Goal: Transaction & Acquisition: Obtain resource

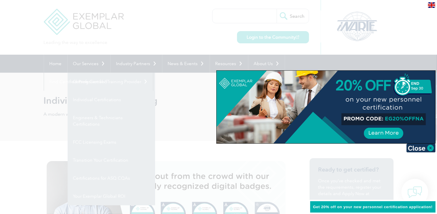
click at [11, 113] on div at bounding box center [218, 107] width 437 height 214
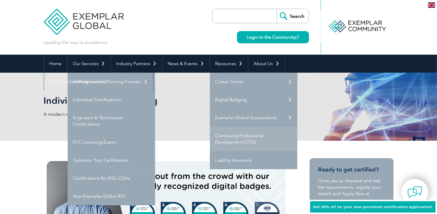
click at [243, 140] on link "Continuing Professional Development (CPD)" at bounding box center [253, 139] width 87 height 24
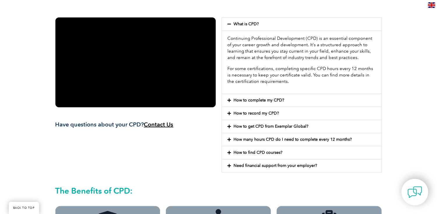
scroll to position [15, 0]
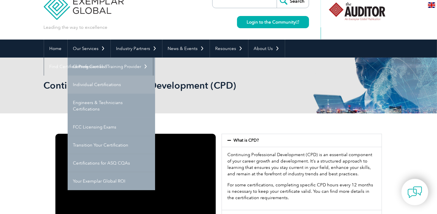
click at [99, 85] on link "Individual Certifications" at bounding box center [111, 85] width 87 height 18
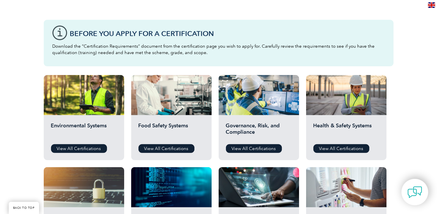
scroll to position [175, 0]
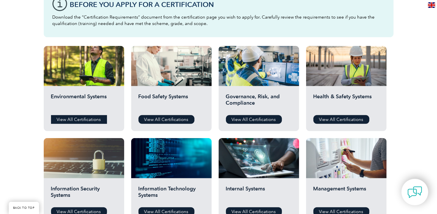
click at [97, 116] on link "View All Certifications" at bounding box center [79, 119] width 56 height 9
click at [234, 120] on link "View All Certifications" at bounding box center [254, 119] width 56 height 9
click at [328, 121] on link "View All Certifications" at bounding box center [341, 119] width 56 height 9
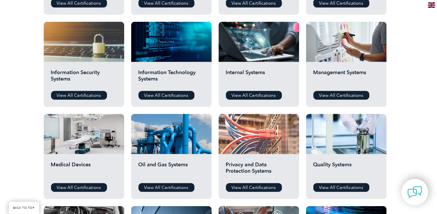
scroll to position [320, 0]
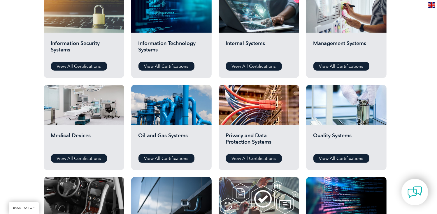
click at [324, 61] on div "Management Systems View All Certifications" at bounding box center [346, 55] width 80 height 45
click at [321, 68] on link "View All Certifications" at bounding box center [341, 66] width 56 height 9
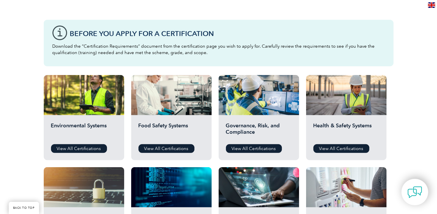
scroll to position [0, 0]
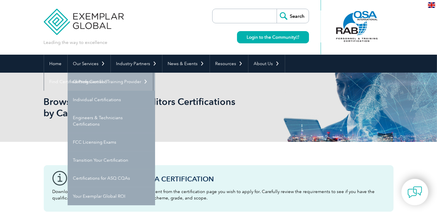
click at [98, 82] on link "Getting Certified" at bounding box center [111, 82] width 87 height 18
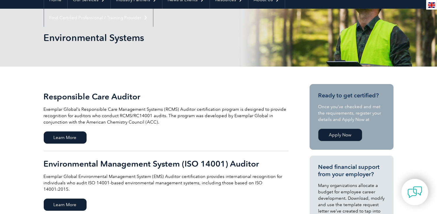
scroll to position [29, 0]
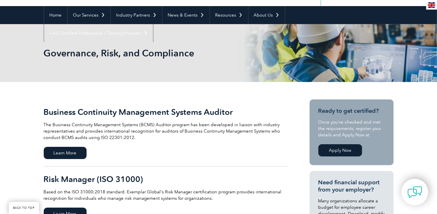
scroll to position [117, 0]
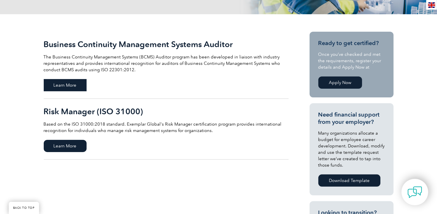
click at [64, 89] on span "Learn More" at bounding box center [65, 85] width 43 height 12
click at [68, 86] on span "Learn More" at bounding box center [65, 85] width 43 height 12
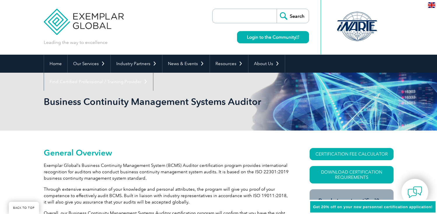
scroll to position [92, 0]
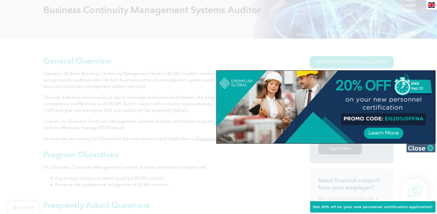
click at [426, 148] on img at bounding box center [420, 148] width 29 height 9
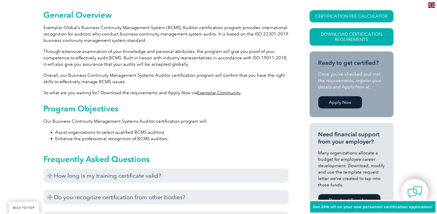
scroll to position [209, 0]
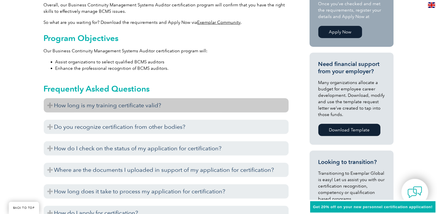
click at [47, 106] on h3 "How long is my training certificate valid?" at bounding box center [166, 105] width 245 height 14
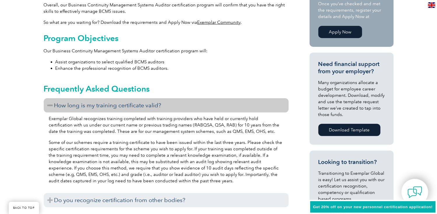
click at [47, 106] on h3 "How long is my training certificate valid?" at bounding box center [166, 105] width 245 height 14
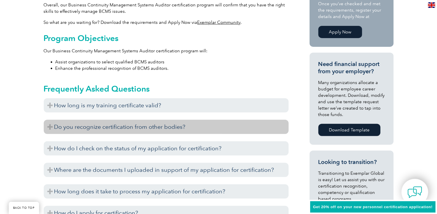
click at [55, 128] on h3 "Do you recognize certification from other bodies?" at bounding box center [166, 127] width 245 height 14
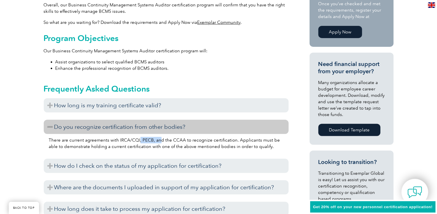
drag, startPoint x: 138, startPoint y: 140, endPoint x: 158, endPoint y: 141, distance: 19.9
click at [158, 141] on p "There are current agreements with IRCA/CQI, PECB, and the CCAA to recognize cer…" at bounding box center [166, 143] width 234 height 13
drag, startPoint x: 158, startPoint y: 141, endPoint x: 114, endPoint y: 156, distance: 46.0
click at [114, 156] on div "How long is my training certificate valid? Exemplar Global recognizes training …" at bounding box center [166, 169] width 245 height 142
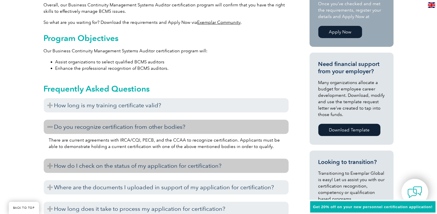
click at [49, 166] on h3 "How do I check on the status of my application for certification?" at bounding box center [166, 166] width 245 height 14
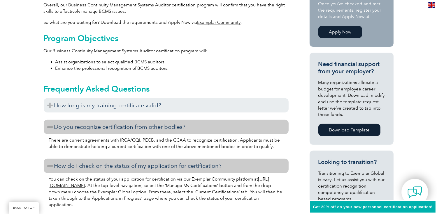
click at [49, 166] on h3 "How do I check on the status of my application for certification?" at bounding box center [166, 166] width 245 height 14
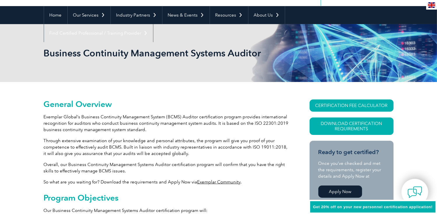
scroll to position [58, 0]
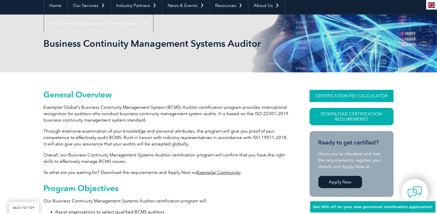
click at [348, 98] on link "CERTIFICATION FEE CALCULATOR" at bounding box center [351, 96] width 84 height 12
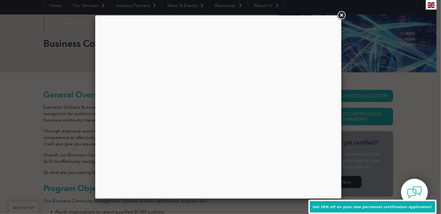
click at [269, 75] on div at bounding box center [218, 107] width 237 height 175
click at [339, 17] on link at bounding box center [341, 15] width 10 height 10
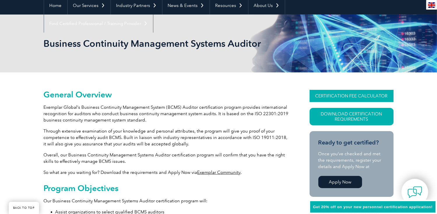
click at [341, 95] on link "CERTIFICATION FEE CALCULATOR" at bounding box center [351, 96] width 84 height 12
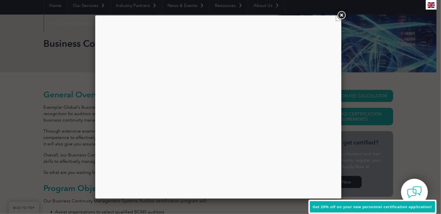
click at [344, 13] on link at bounding box center [341, 15] width 10 height 10
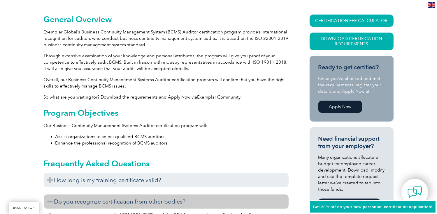
scroll to position [117, 0]
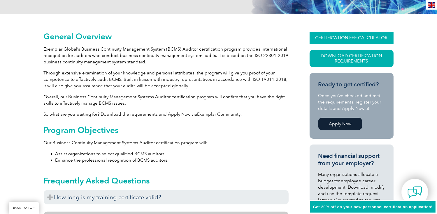
click at [345, 35] on link "CERTIFICATION FEE CALCULATOR" at bounding box center [351, 38] width 84 height 12
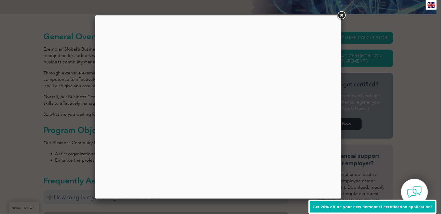
click at [341, 204] on div "Get 20% off on your new personnel certification application!" at bounding box center [372, 207] width 128 height 15
click at [358, 209] on div "Get 20% off on your new personnel certification application!" at bounding box center [372, 207] width 128 height 15
click at [359, 209] on span "Get 20% off on your new personnel certification application!" at bounding box center [372, 207] width 119 height 4
click at [341, 14] on link at bounding box center [341, 15] width 10 height 10
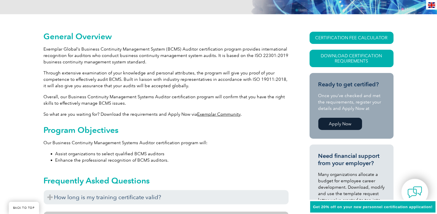
click at [338, 124] on link "Apply Now" at bounding box center [340, 124] width 44 height 12
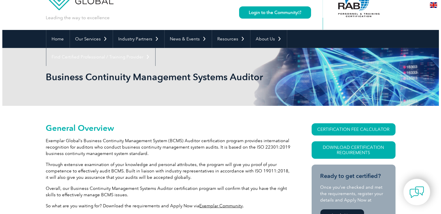
scroll to position [58, 0]
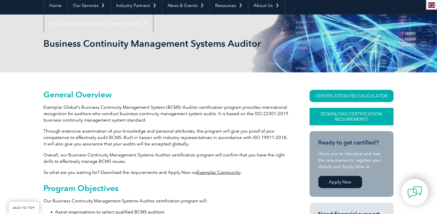
click at [328, 115] on link "Download Certification Requirements" at bounding box center [351, 116] width 84 height 17
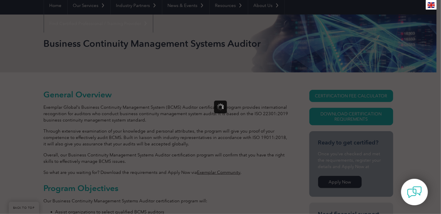
scroll to position [0, 0]
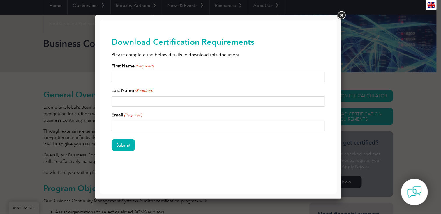
click at [136, 73] on input "First Name (Required)" at bounding box center [218, 77] width 214 height 10
type input "[PERSON_NAME]"
type input "[EMAIL_ADDRESS][DOMAIN_NAME]"
click at [123, 149] on input "Submit" at bounding box center [123, 145] width 24 height 12
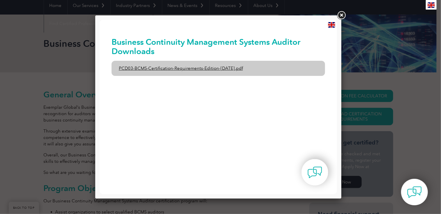
click at [192, 66] on link "PCD03-BCMS-Certification-Requirements-Edition-1-June-2020.pdf" at bounding box center [218, 68] width 214 height 15
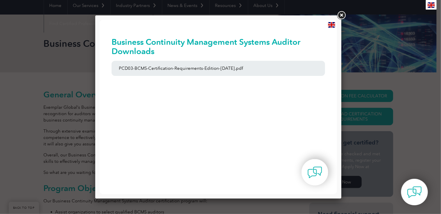
click at [341, 15] on link at bounding box center [341, 15] width 10 height 10
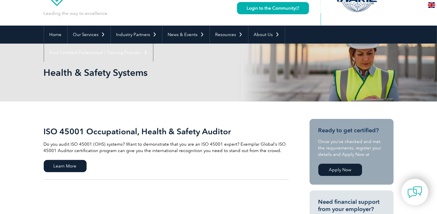
scroll to position [117, 0]
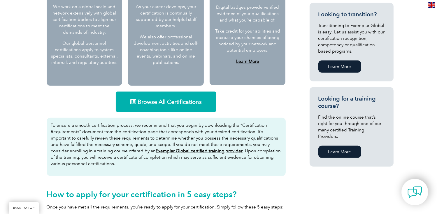
scroll to position [316, 0]
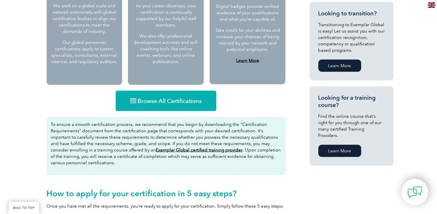
click at [151, 98] on span "Browse All Certifications" at bounding box center [169, 101] width 64 height 6
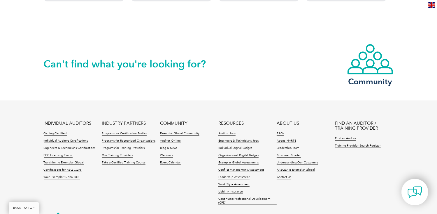
scroll to position [583, 0]
